Goal: Navigation & Orientation: Find specific page/section

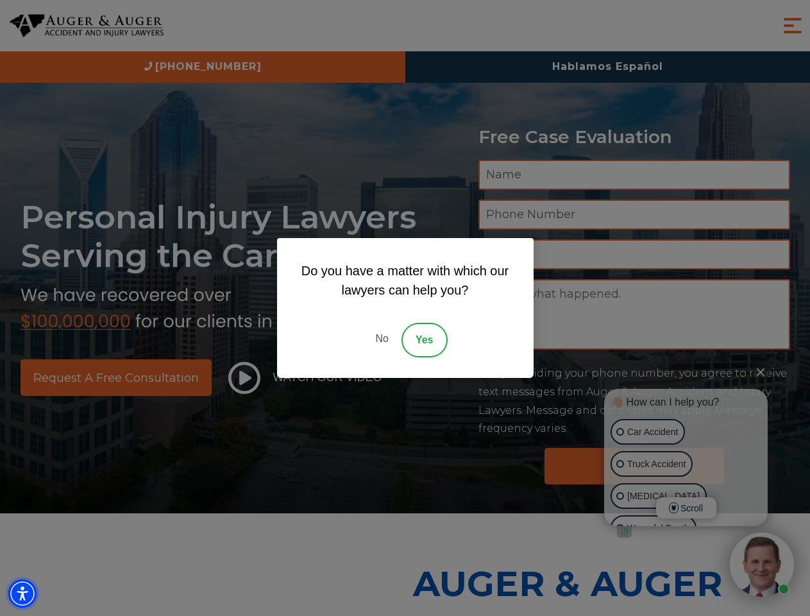
click at [22, 593] on img "Accessibility Menu" at bounding box center [22, 593] width 28 height 28
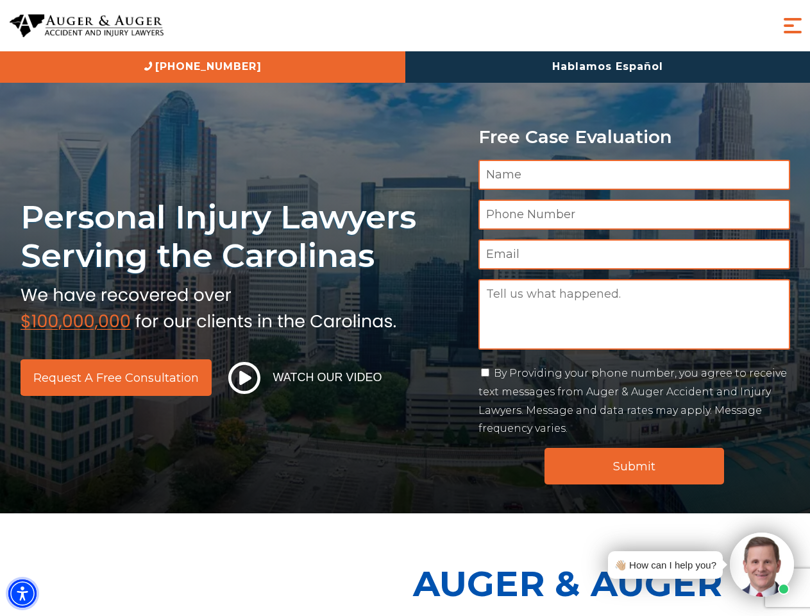
click at [22, 593] on img "Accessibility Menu" at bounding box center [22, 593] width 28 height 28
